Goal: Use online tool/utility

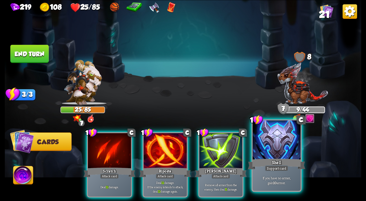
click at [267, 156] on div at bounding box center [277, 140] width 48 height 40
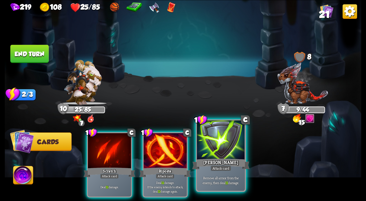
click at [218, 158] on div "[PERSON_NAME]" at bounding box center [220, 163] width 57 height 13
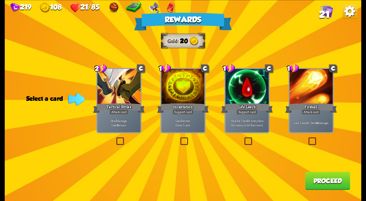
click at [234, 103] on div "Life Leech" at bounding box center [247, 107] width 52 height 11
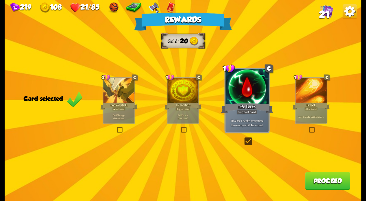
click at [177, 103] on div "Incantation" at bounding box center [182, 105] width 37 height 8
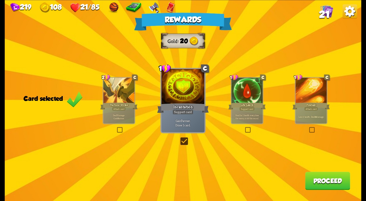
click at [112, 105] on div "Tactical Strike" at bounding box center [118, 105] width 37 height 8
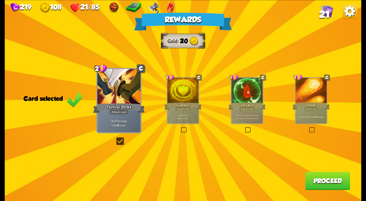
click at [319, 179] on button "Proceed" at bounding box center [327, 180] width 45 height 18
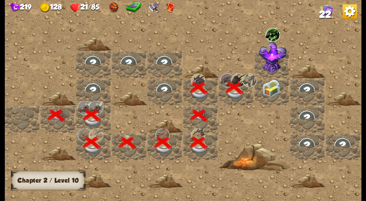
click at [265, 87] on img at bounding box center [271, 88] width 18 height 18
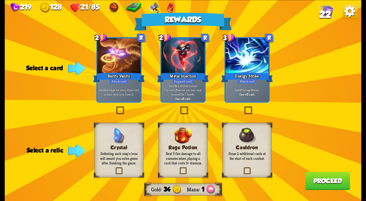
click at [251, 78] on div "Attack card" at bounding box center [247, 80] width 19 height 5
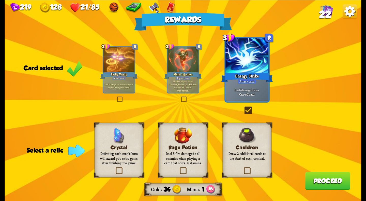
click at [124, 158] on p "Defeating each map's boss will award you extra gems after finishing the game." at bounding box center [119, 158] width 40 height 14
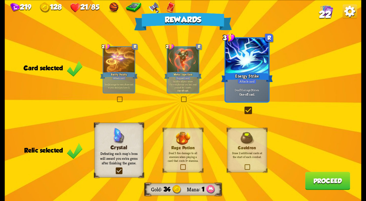
click at [327, 183] on button "Proceed" at bounding box center [327, 180] width 45 height 18
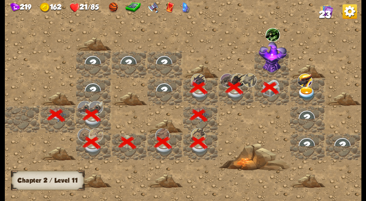
scroll to position [0, 98]
